Goal: Task Accomplishment & Management: Manage account settings

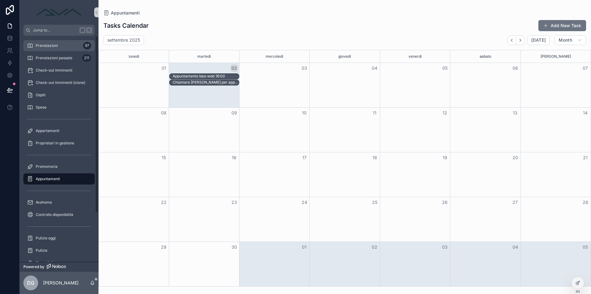
click at [59, 47] on div "Prenotazioni 97" at bounding box center [59, 46] width 64 height 10
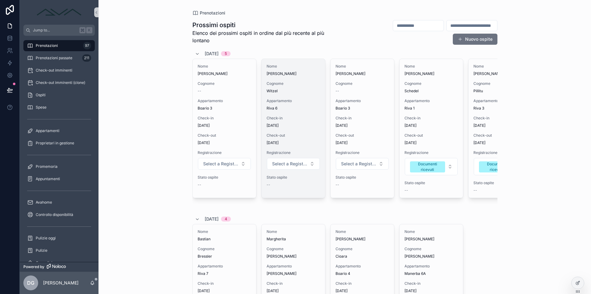
click at [286, 115] on span "Check-in" at bounding box center [294, 117] width 54 height 5
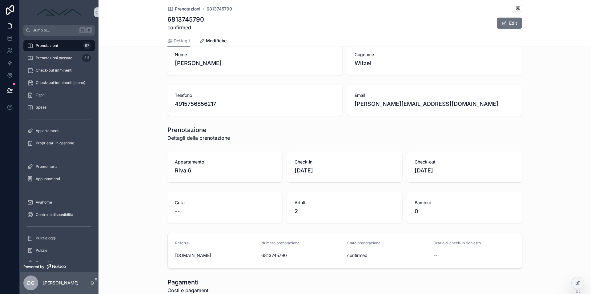
scroll to position [189, 0]
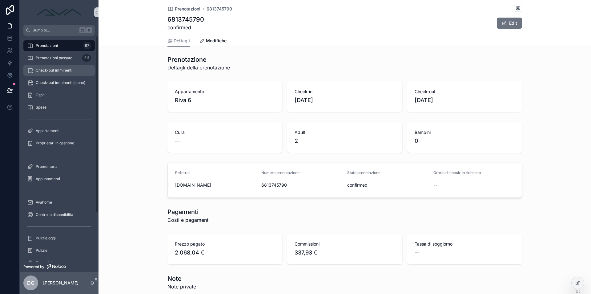
click at [58, 70] on span "Check-out imminenti" at bounding box center [54, 70] width 37 height 5
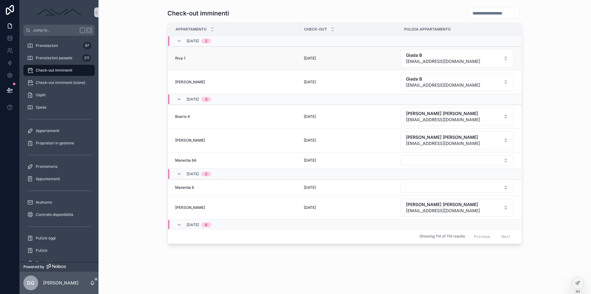
click at [188, 59] on div "Riva 1 Riva 1" at bounding box center [235, 58] width 121 height 5
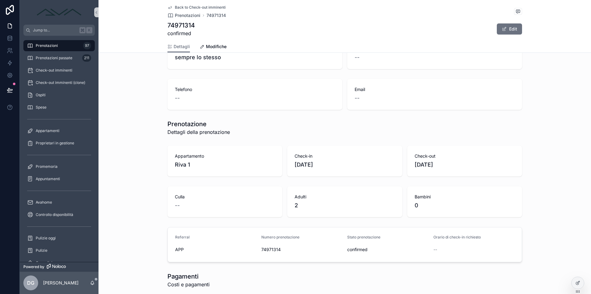
scroll to position [121, 0]
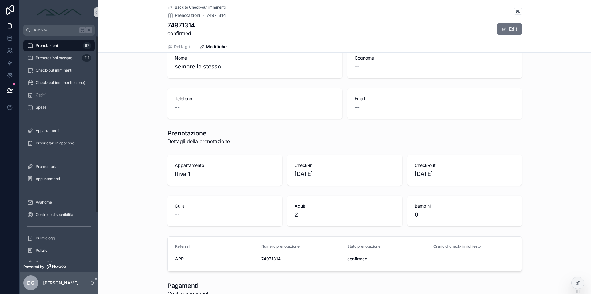
click at [69, 47] on div "Prenotazioni 97" at bounding box center [59, 46] width 64 height 10
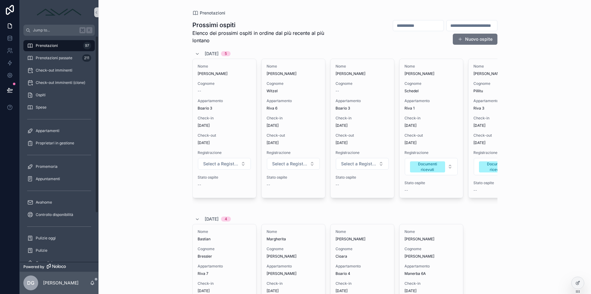
click at [46, 45] on span "Prenotazioni" at bounding box center [47, 45] width 22 height 5
click at [51, 71] on span "Check-out imminenti" at bounding box center [54, 70] width 37 height 5
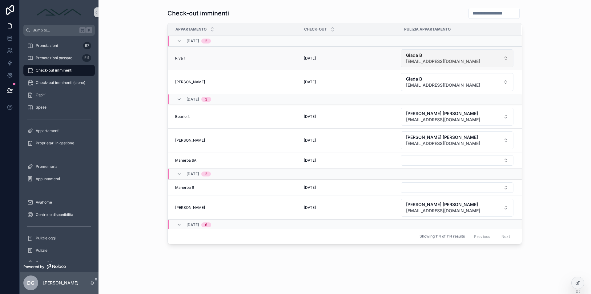
click at [431, 59] on span "[EMAIL_ADDRESS][DOMAIN_NAME]" at bounding box center [443, 61] width 74 height 6
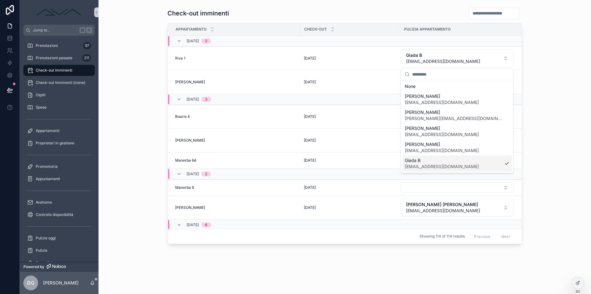
click at [429, 165] on span "[EMAIL_ADDRESS][DOMAIN_NAME]" at bounding box center [442, 166] width 74 height 6
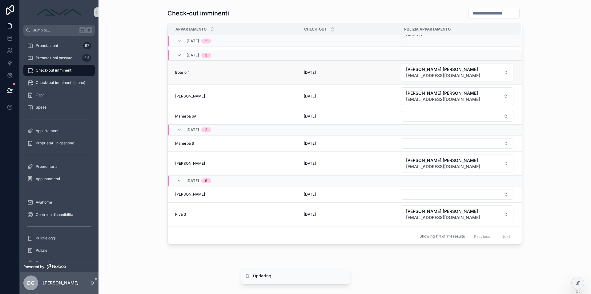
scroll to position [72, 0]
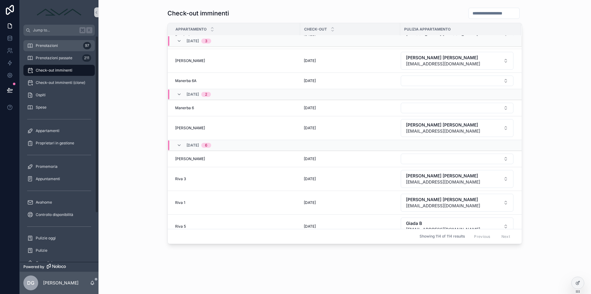
click at [58, 47] on div "Prenotazioni 97" at bounding box center [59, 46] width 64 height 10
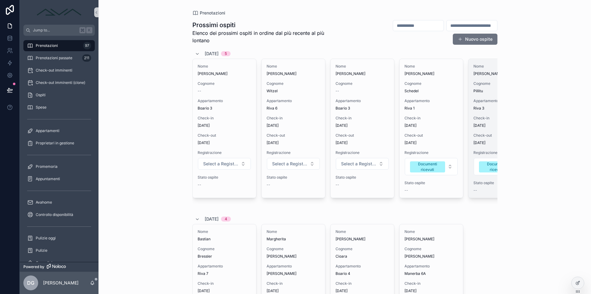
click at [484, 113] on div "Nome [PERSON_NAME] Pillitu Appartamento Riva 3 Check-in [DATE] Check-out [DATE]…" at bounding box center [500, 128] width 63 height 139
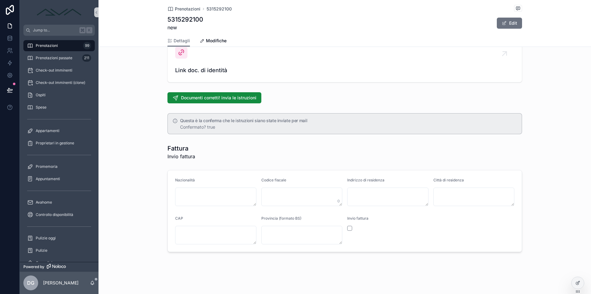
scroll to position [621, 0]
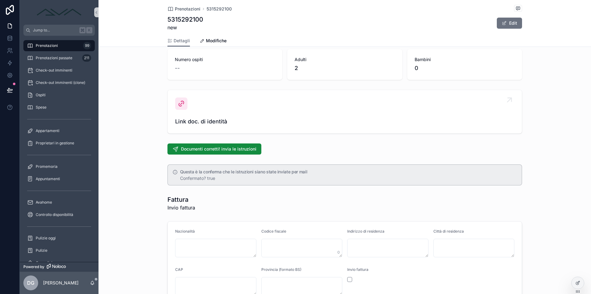
click at [202, 111] on div "Link doc. di identità" at bounding box center [344, 111] width 339 height 28
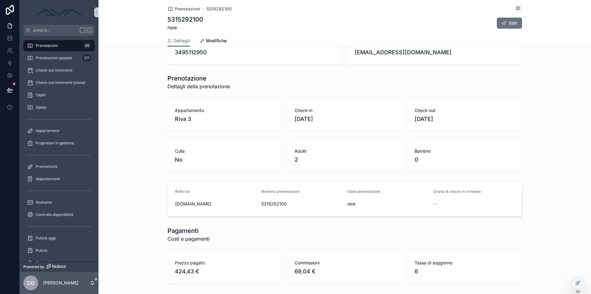
scroll to position [290, 0]
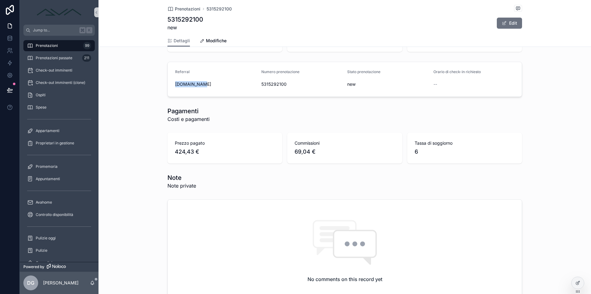
drag, startPoint x: 190, startPoint y: 83, endPoint x: 143, endPoint y: 83, distance: 47.4
click at [143, 83] on div "Referral Booking.com Numero prenotazione 5315292100 Stato prenotazione new Orar…" at bounding box center [345, 79] width 493 height 40
drag, startPoint x: 163, startPoint y: 90, endPoint x: 145, endPoint y: 89, distance: 17.6
click at [163, 90] on div "Referral Booking.com Numero prenotazione 5315292100 Stato prenotazione new Orar…" at bounding box center [345, 79] width 493 height 40
click at [53, 49] on div "Prenotazioni 99" at bounding box center [59, 46] width 64 height 10
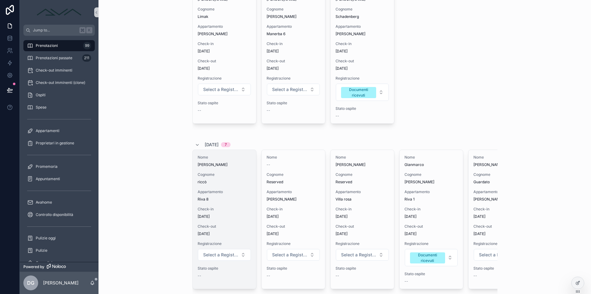
scroll to position [440, 0]
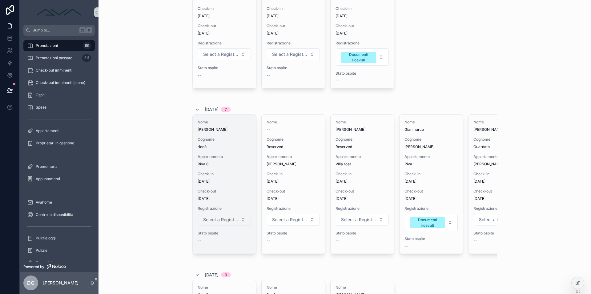
click at [223, 219] on span "Select a Registrazione" at bounding box center [220, 219] width 35 height 6
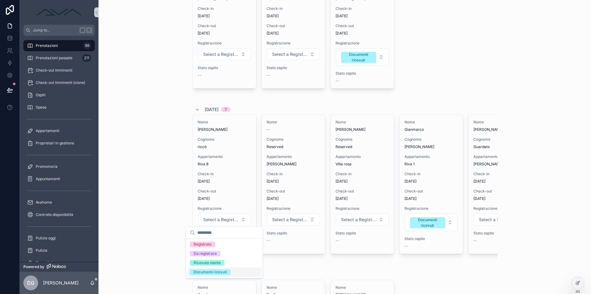
click at [219, 272] on div "Documenti ricevuti" at bounding box center [210, 272] width 33 height 6
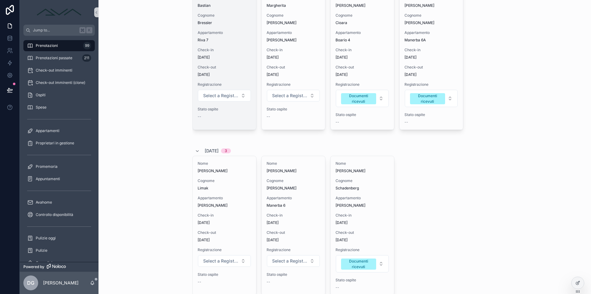
scroll to position [0, 0]
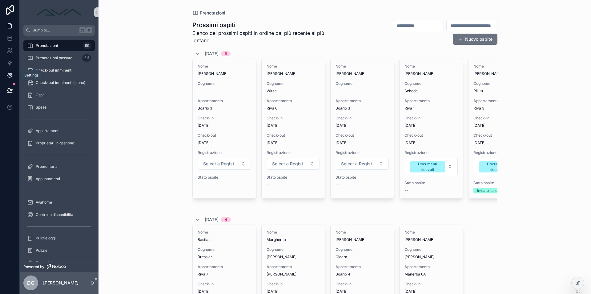
click at [9, 71] on link at bounding box center [9, 75] width 19 height 12
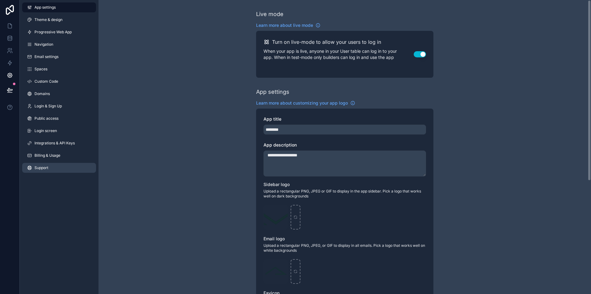
click at [59, 168] on link "Support" at bounding box center [59, 168] width 74 height 10
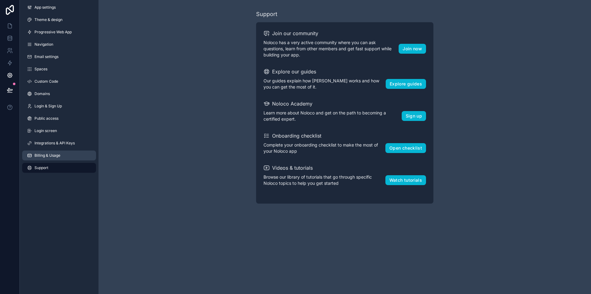
click at [62, 158] on link "Billing & Usage" at bounding box center [59, 155] width 74 height 10
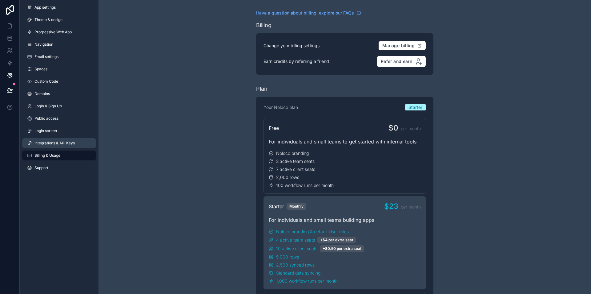
click at [73, 142] on span "Integrations & API Keys" at bounding box center [54, 142] width 40 height 5
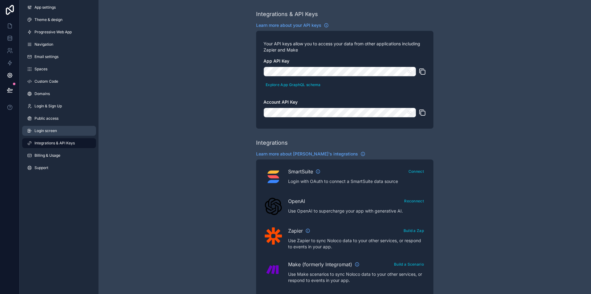
click at [72, 129] on link "Login screen" at bounding box center [59, 131] width 74 height 10
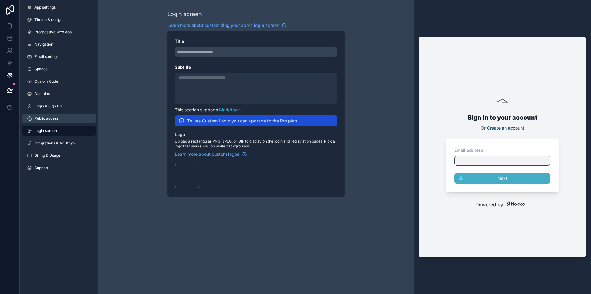
click at [72, 114] on link "Public access" at bounding box center [59, 118] width 74 height 10
